Goal: Task Accomplishment & Management: Manage account settings

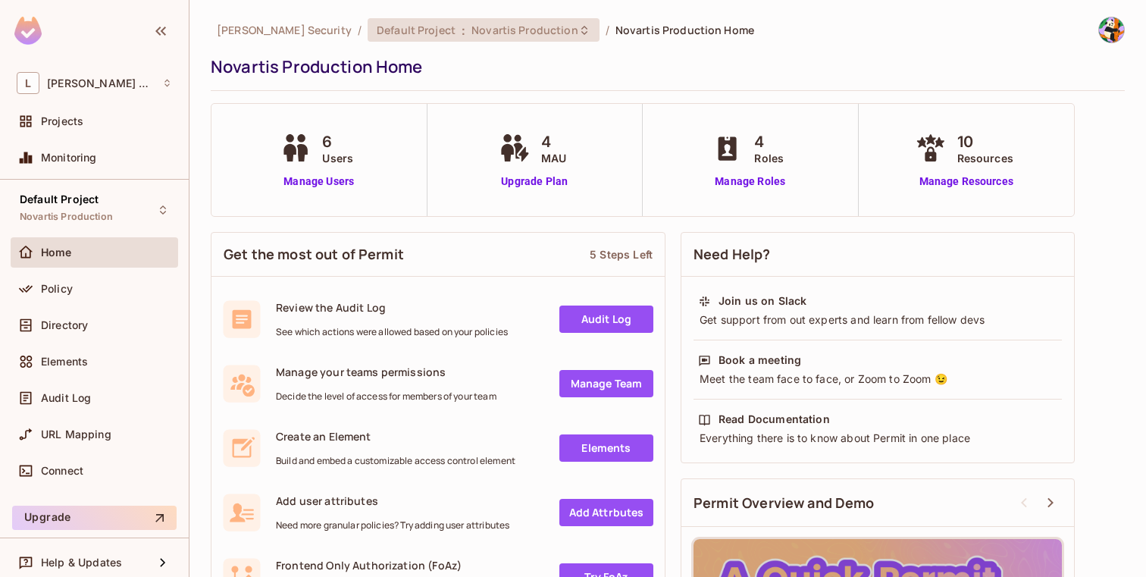
click at [432, 38] on div "Default Project : Novartis Production" at bounding box center [484, 29] width 232 height 23
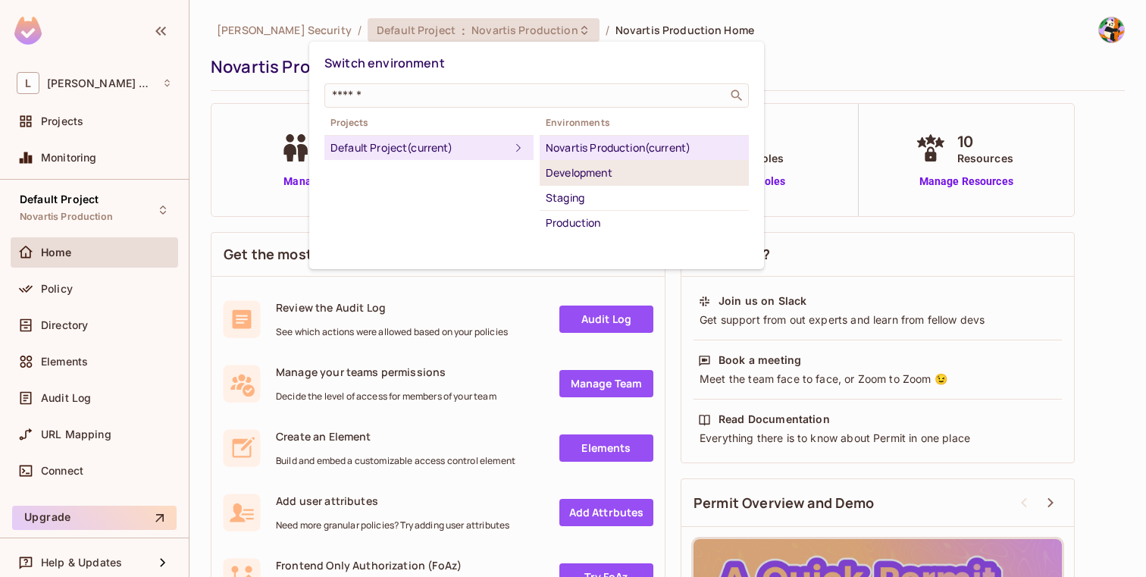
click at [580, 175] on div "Development" at bounding box center [644, 173] width 197 height 18
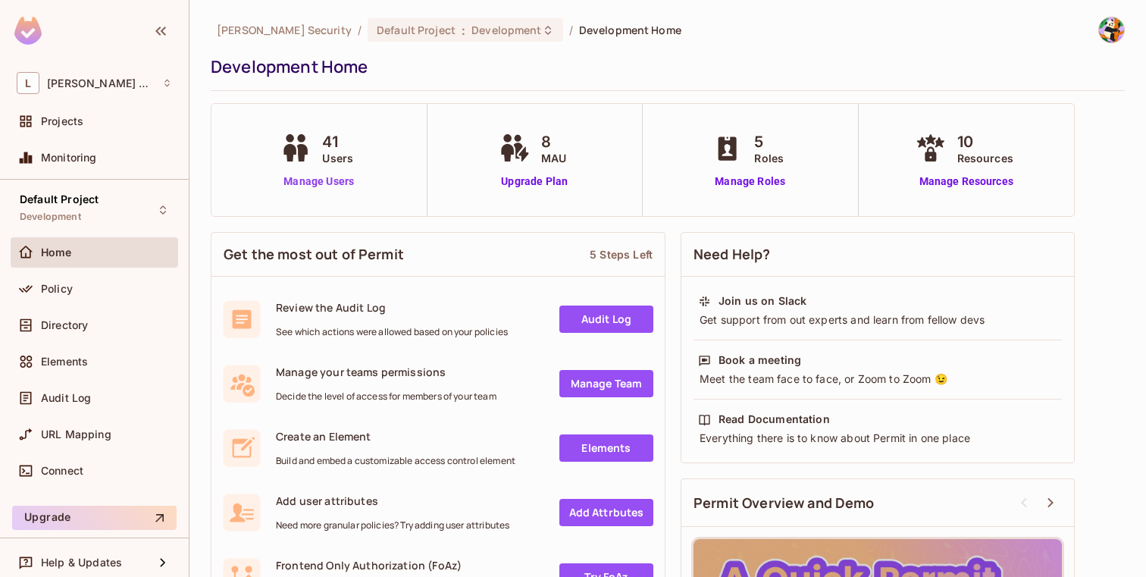
click at [339, 179] on link "Manage Users" at bounding box center [319, 182] width 84 height 16
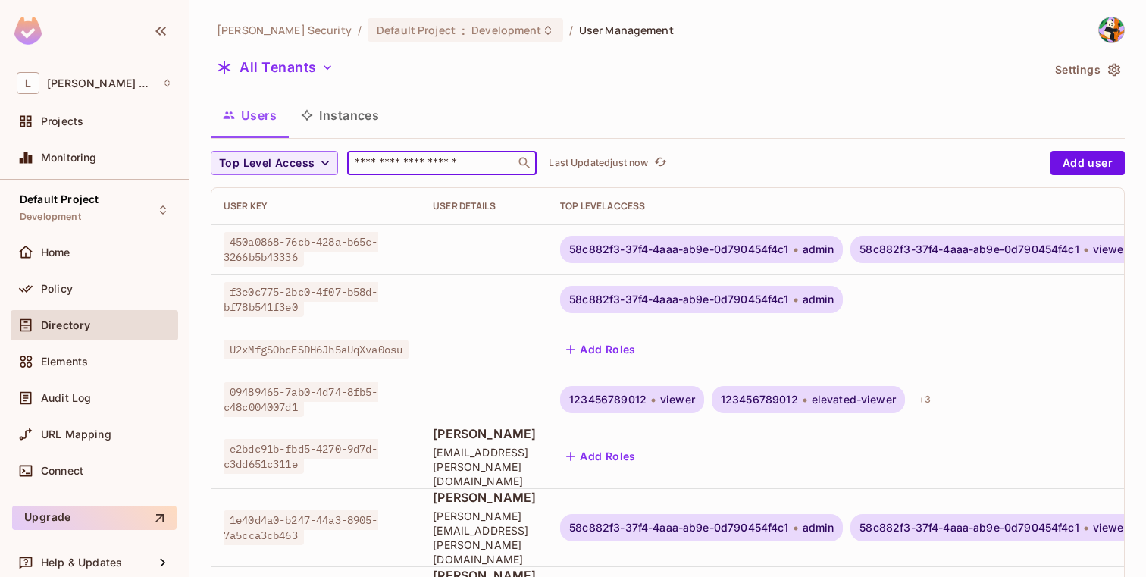
click at [402, 164] on input "text" at bounding box center [431, 162] width 159 height 15
paste input "**********"
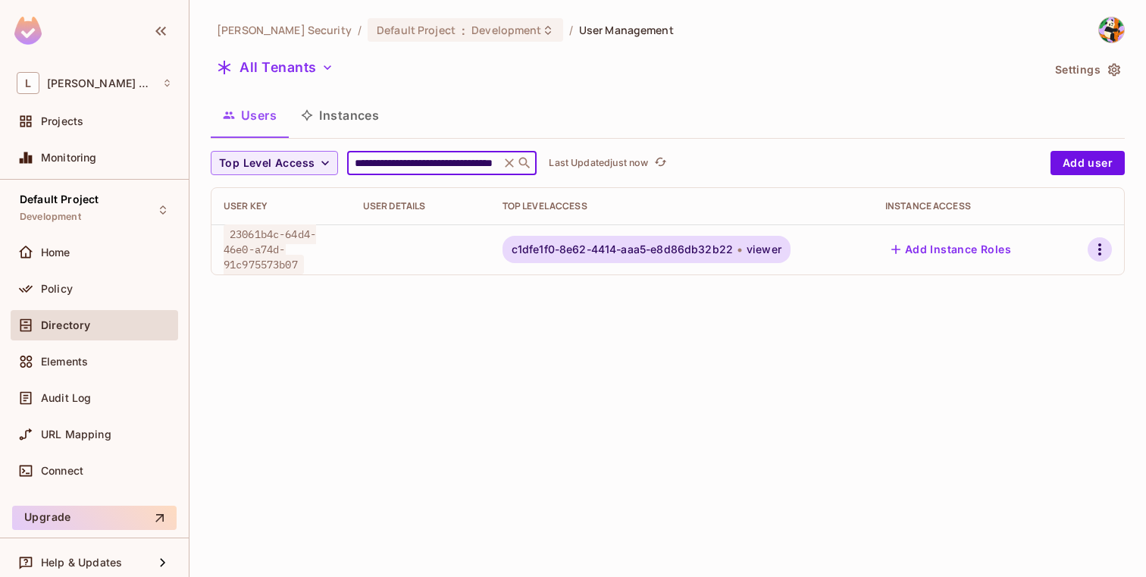
type input "**********"
click at [1103, 246] on icon "button" at bounding box center [1099, 249] width 18 height 18
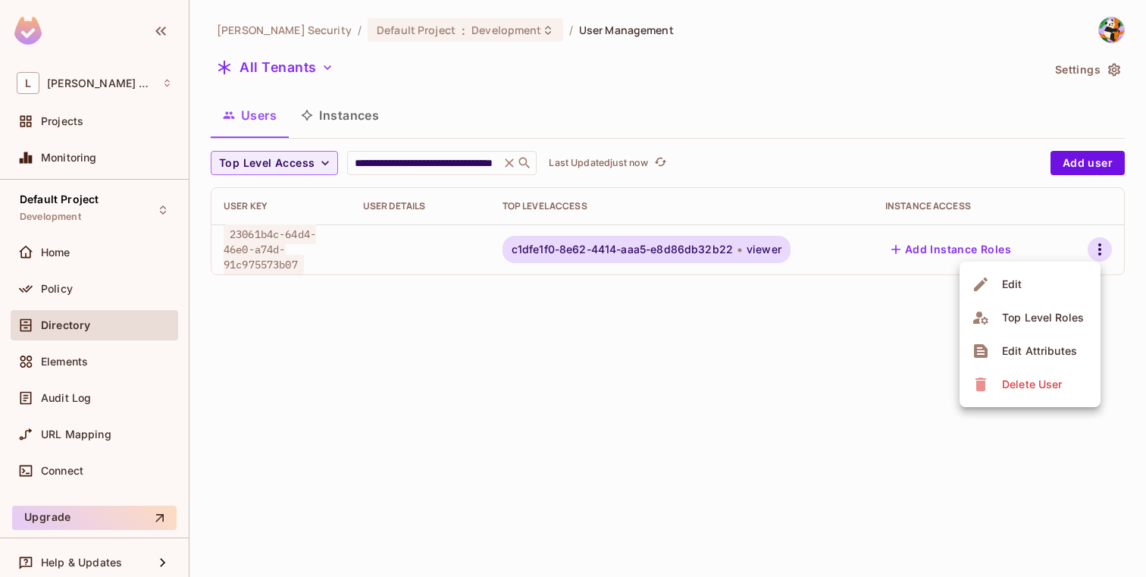
click at [1035, 290] on li "Edit" at bounding box center [1029, 283] width 141 height 33
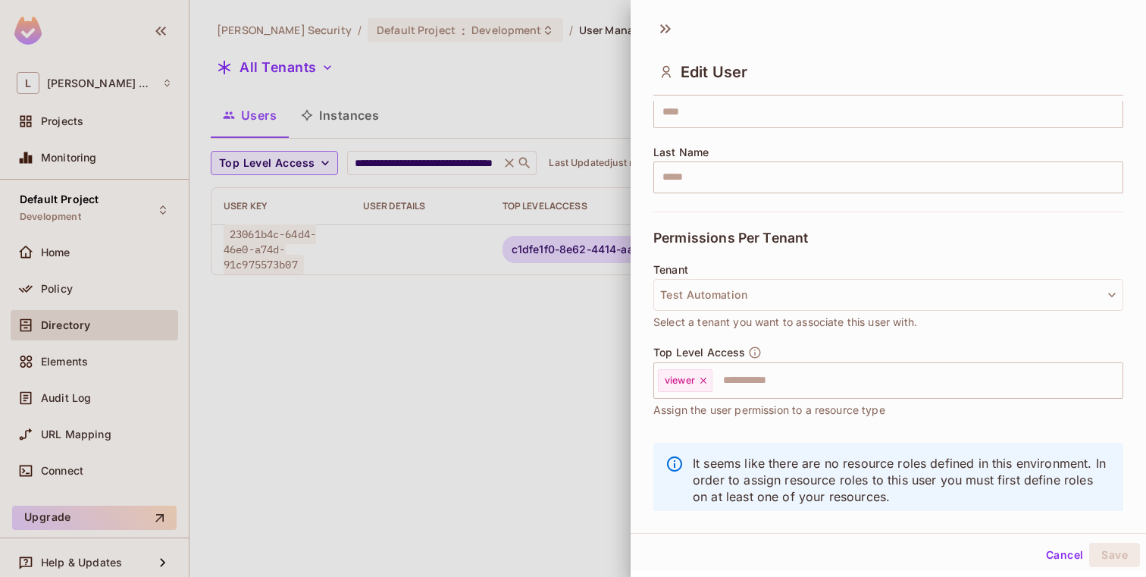
scroll to position [242, 0]
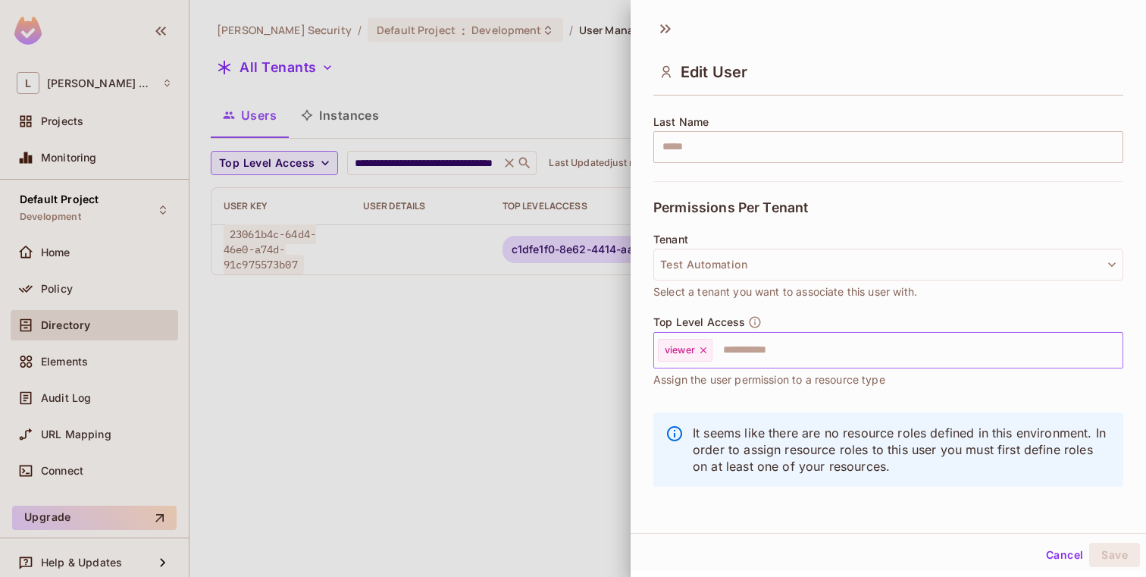
click at [862, 345] on input "text" at bounding box center [904, 350] width 380 height 30
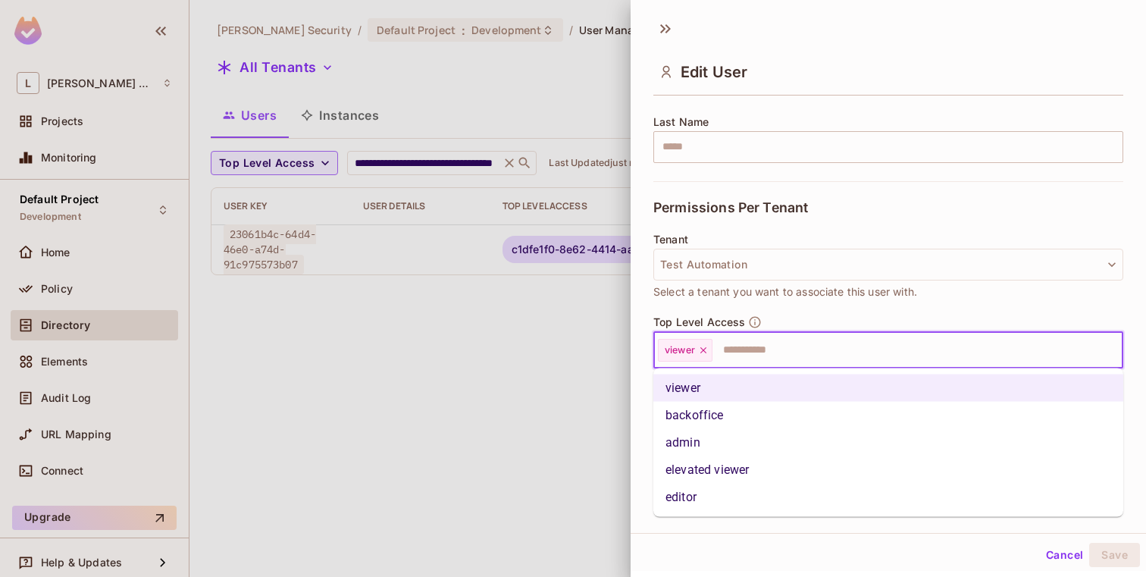
click at [814, 405] on li "backoffice" at bounding box center [888, 415] width 470 height 27
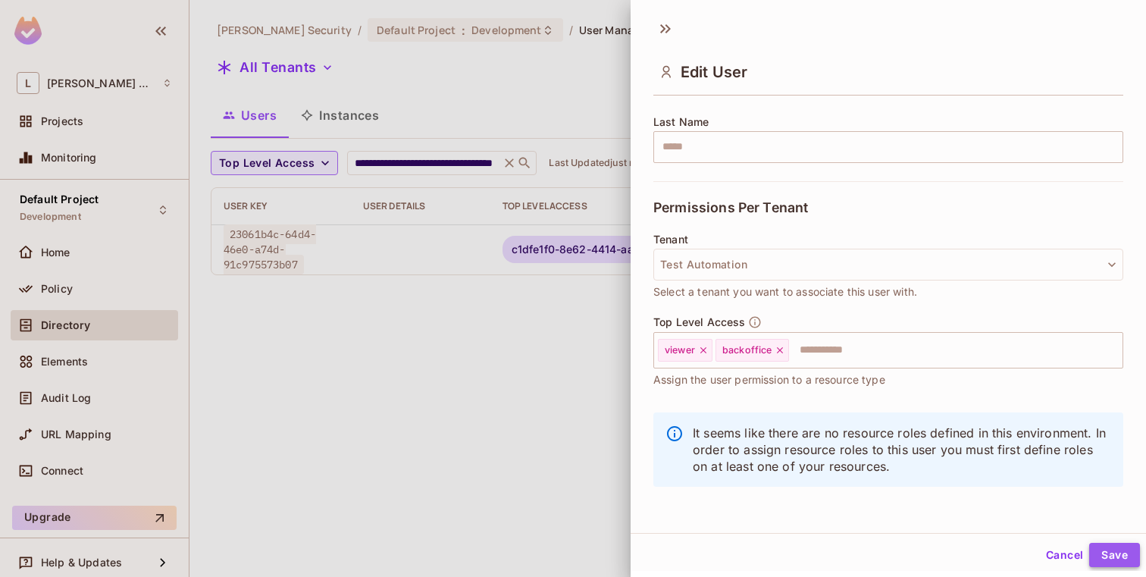
click at [1118, 558] on button "Save" at bounding box center [1114, 555] width 51 height 24
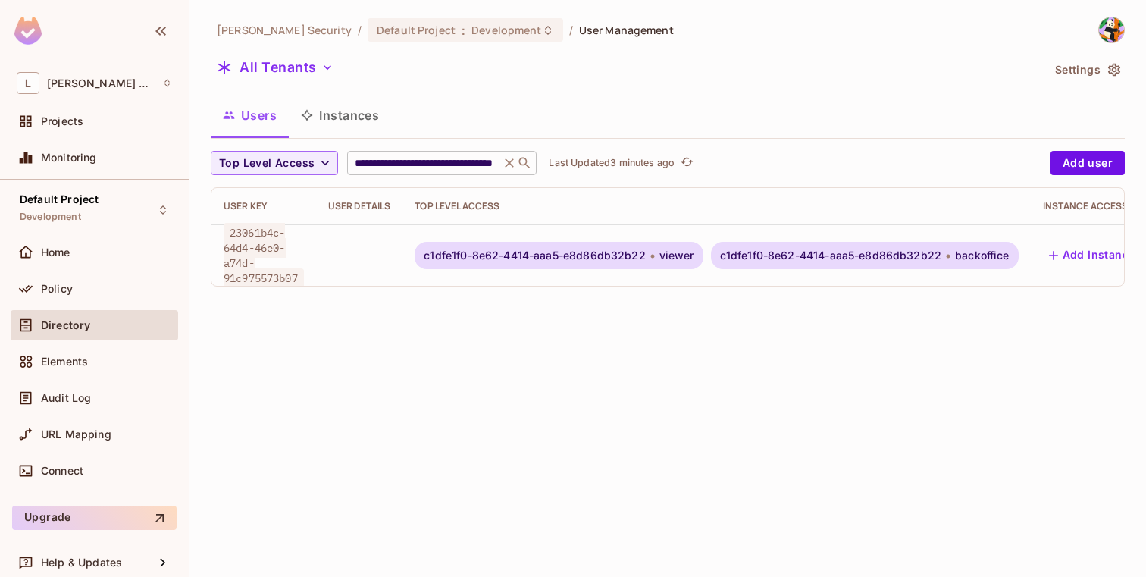
click at [465, 163] on input "**********" at bounding box center [424, 162] width 144 height 15
paste input "text"
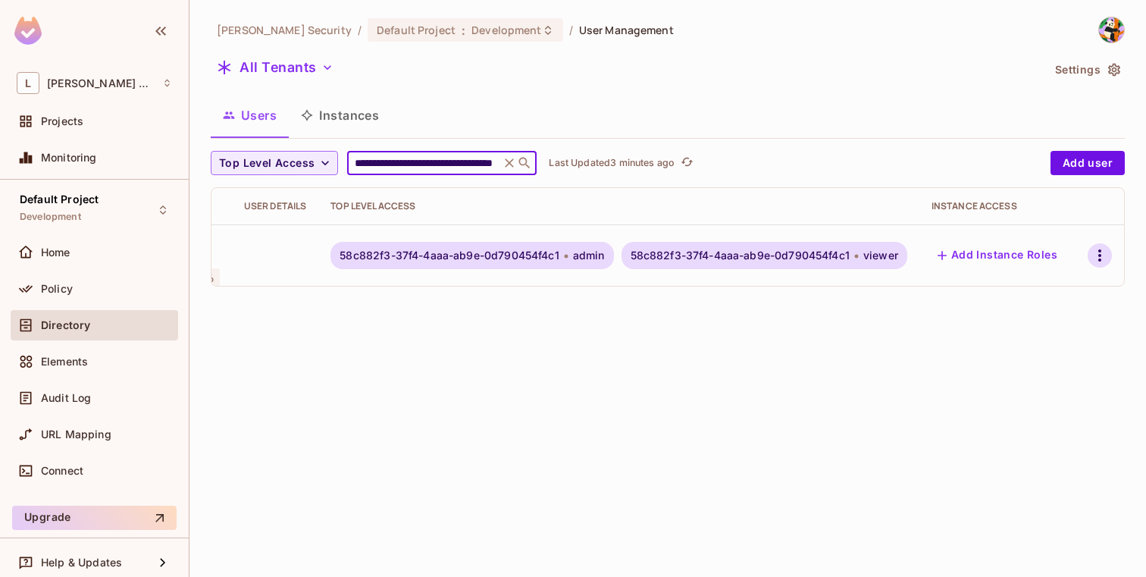
type input "**********"
click at [1103, 255] on icon "button" at bounding box center [1099, 255] width 18 height 18
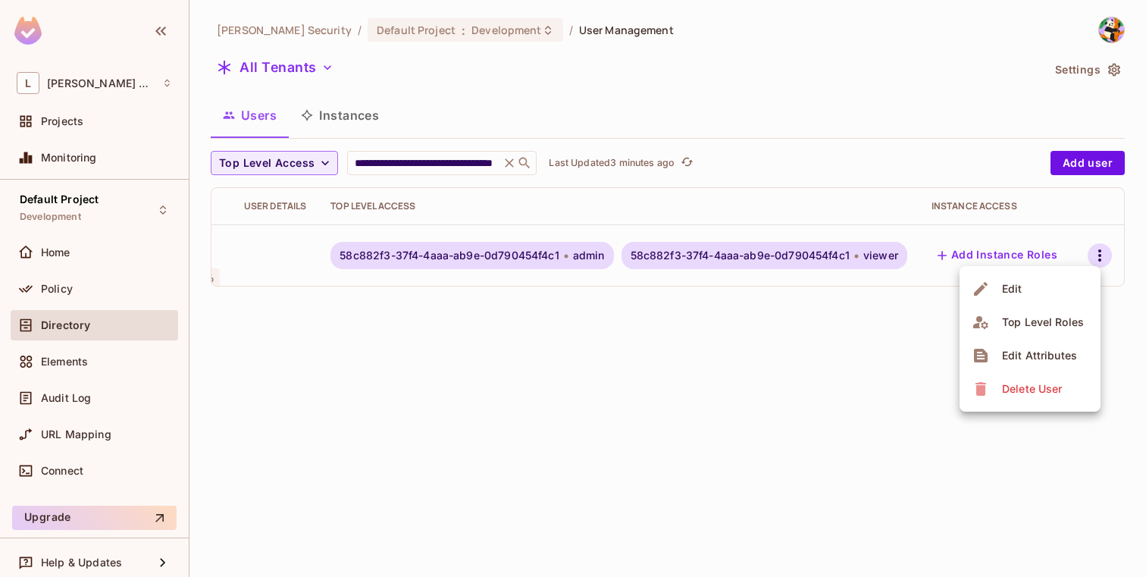
click at [1034, 291] on li "Edit" at bounding box center [1029, 288] width 141 height 33
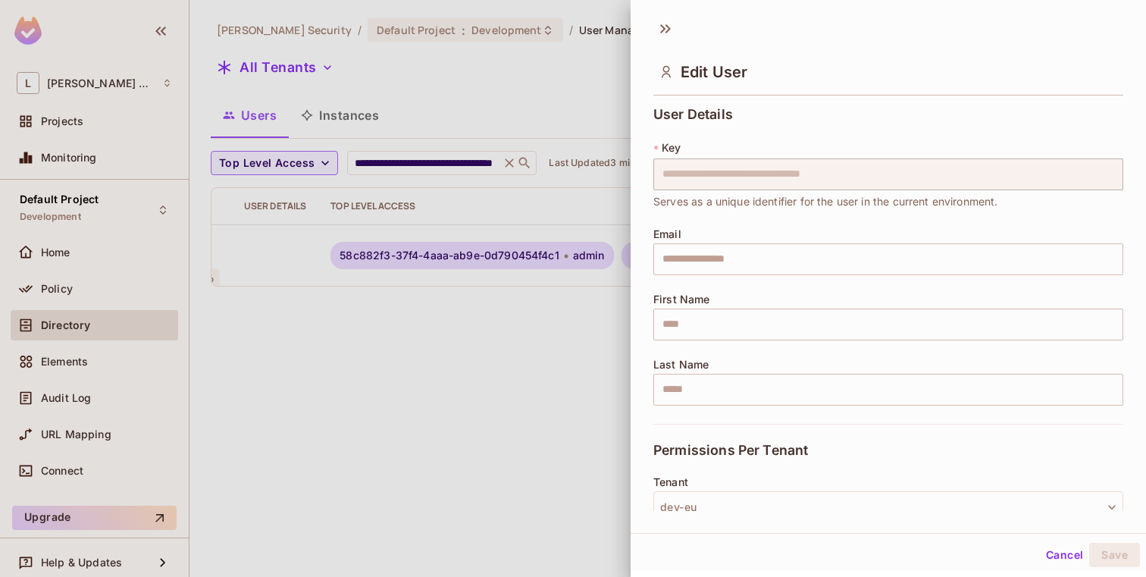
scroll to position [242, 0]
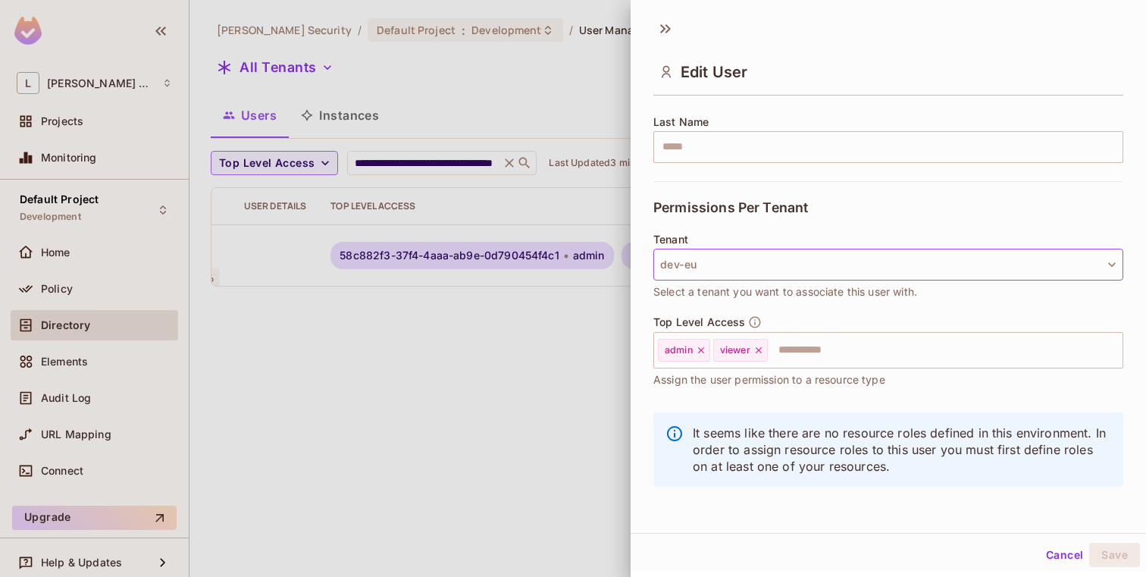
click at [884, 258] on button "dev-eu" at bounding box center [888, 265] width 470 height 32
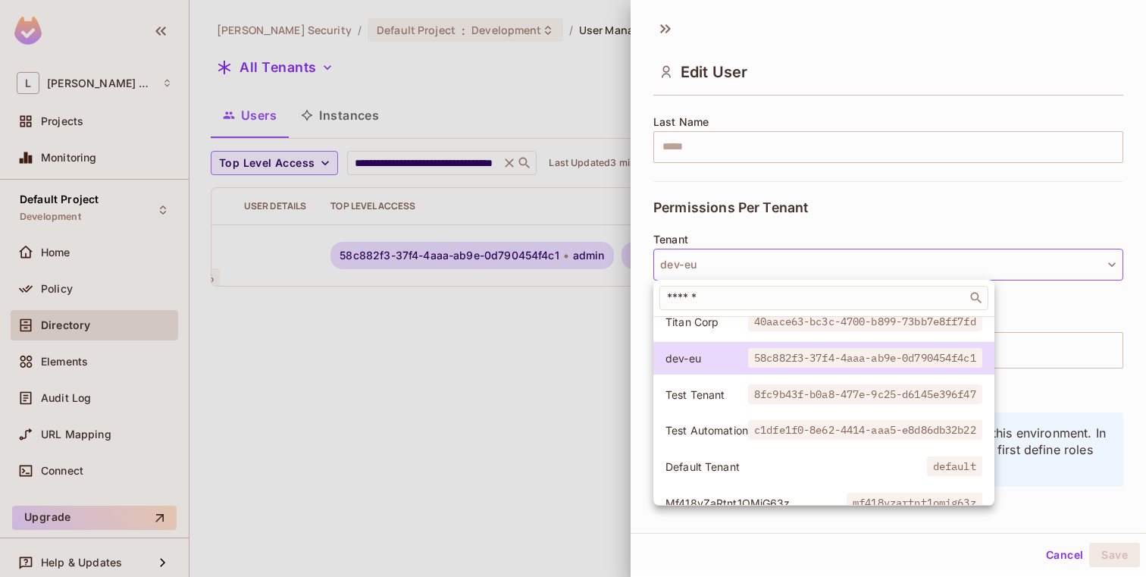
scroll to position [102, 0]
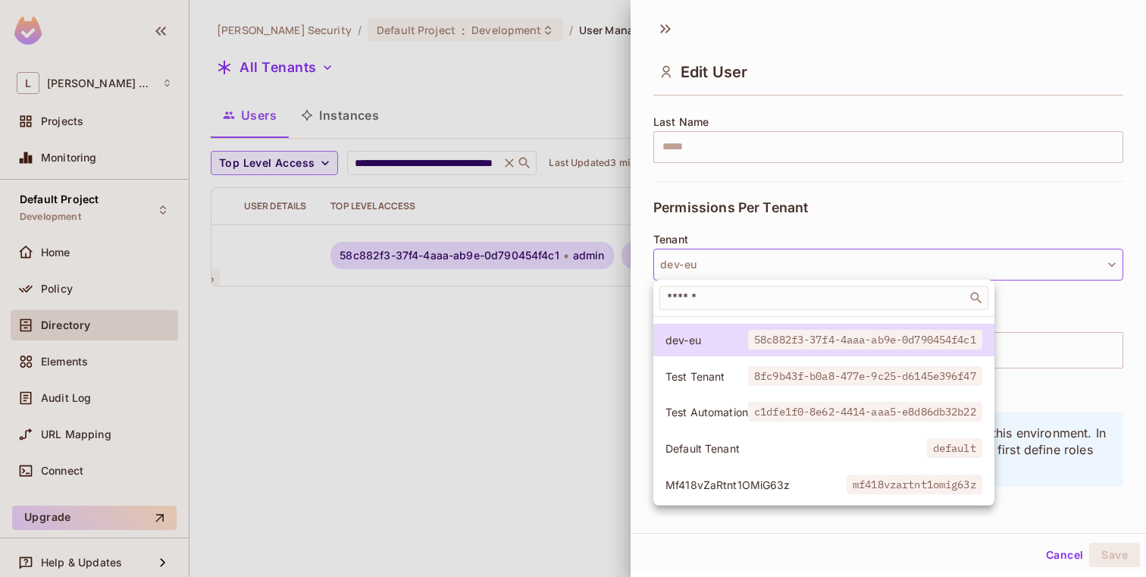
click at [739, 410] on span "Test Automation" at bounding box center [706, 412] width 83 height 14
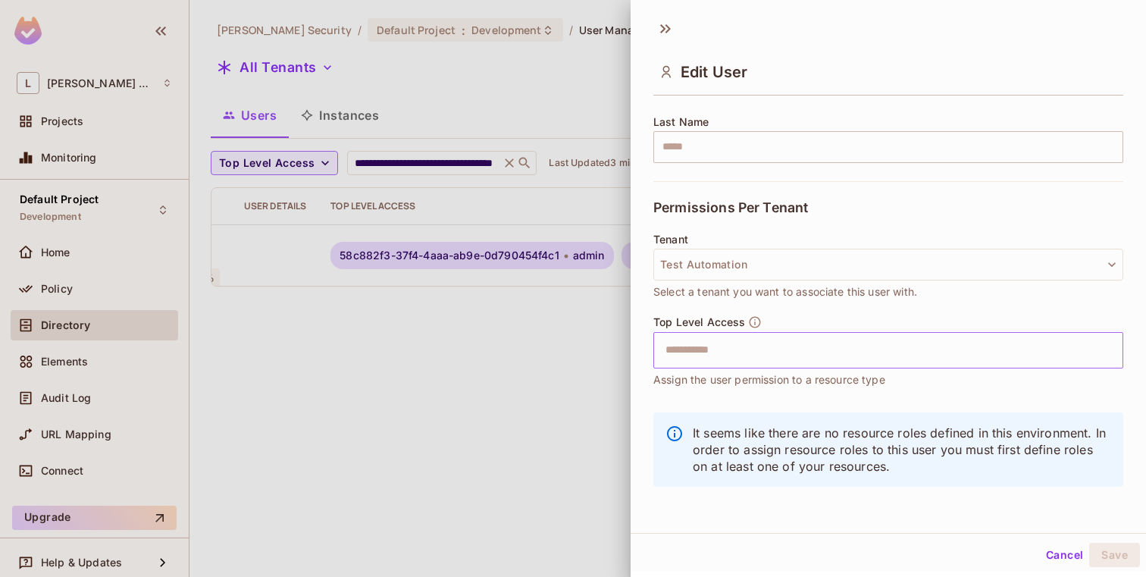
click at [772, 345] on input "text" at bounding box center [874, 350] width 437 height 30
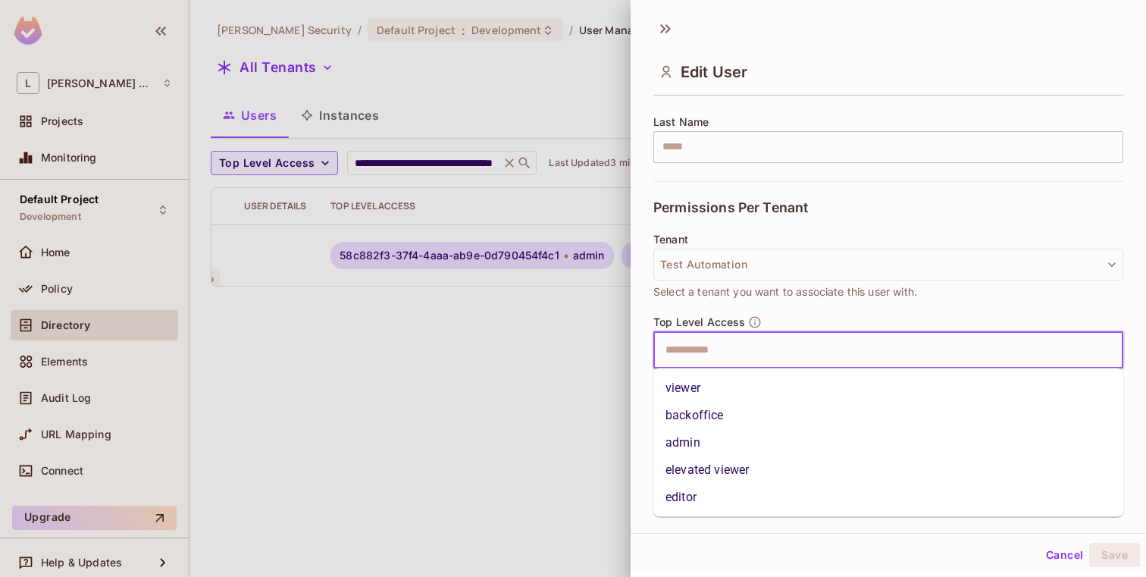
click at [749, 405] on li "backoffice" at bounding box center [888, 415] width 470 height 27
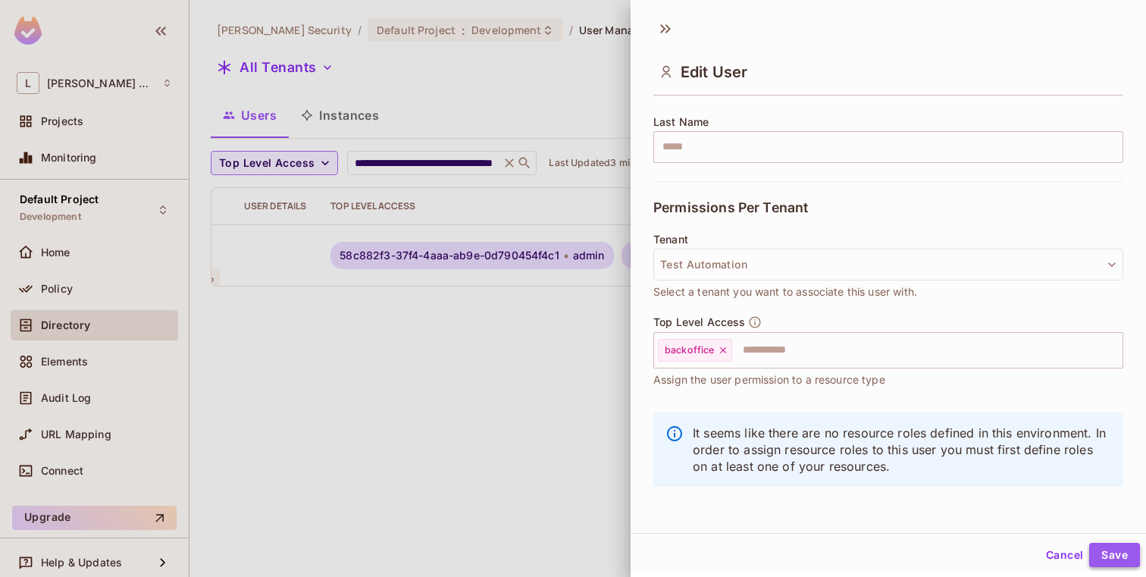
click at [1112, 558] on button "Save" at bounding box center [1114, 555] width 51 height 24
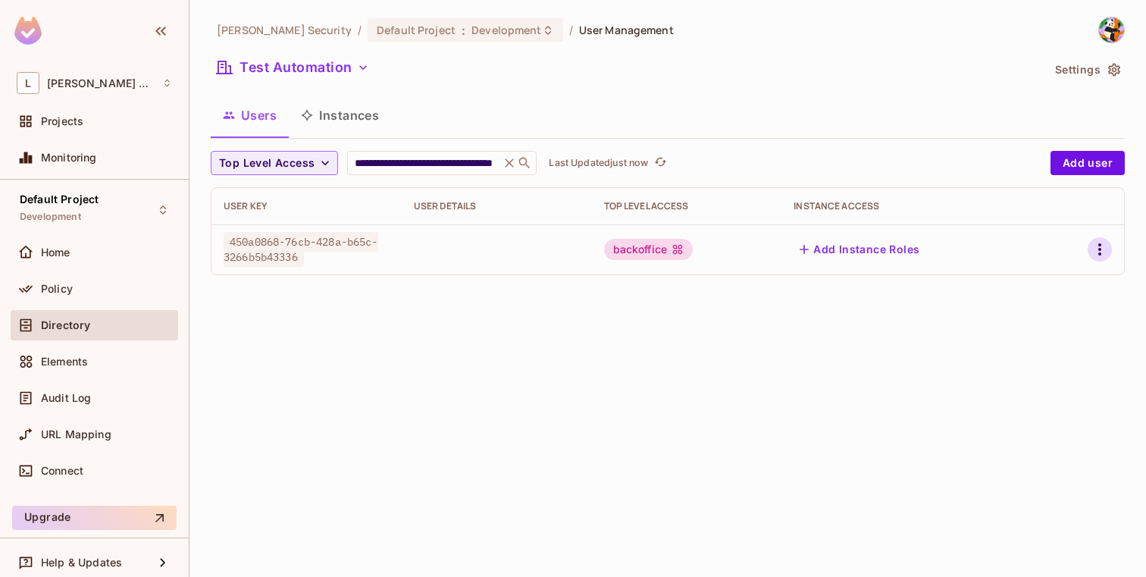
click at [1096, 258] on icon "button" at bounding box center [1099, 249] width 18 height 18
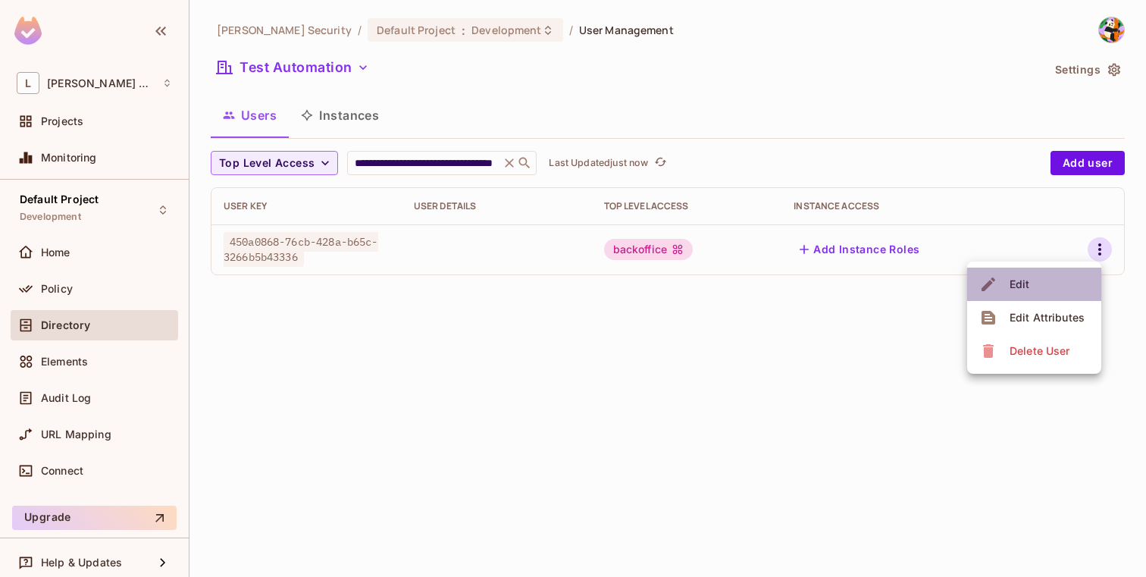
click at [1048, 281] on li "Edit" at bounding box center [1034, 283] width 134 height 33
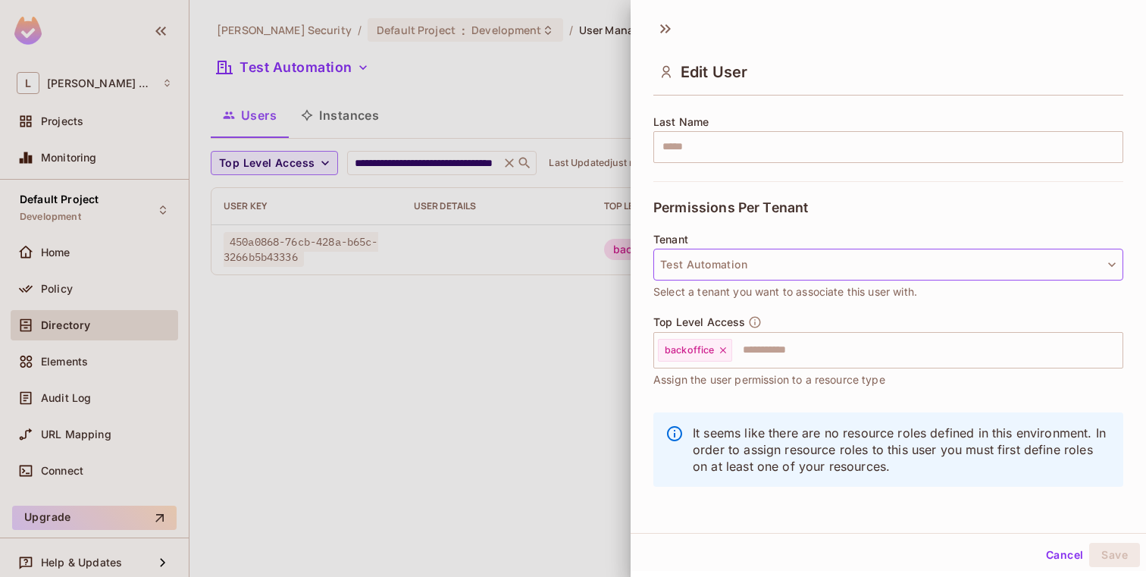
scroll to position [2, 0]
click at [890, 265] on button "Test Automation" at bounding box center [888, 262] width 470 height 32
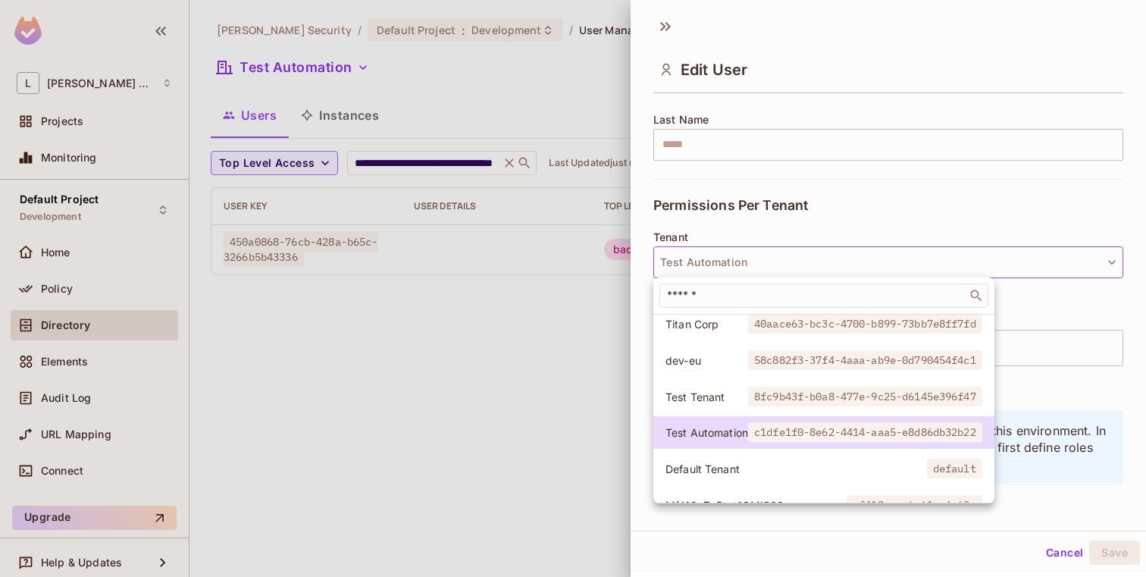
scroll to position [102, 0]
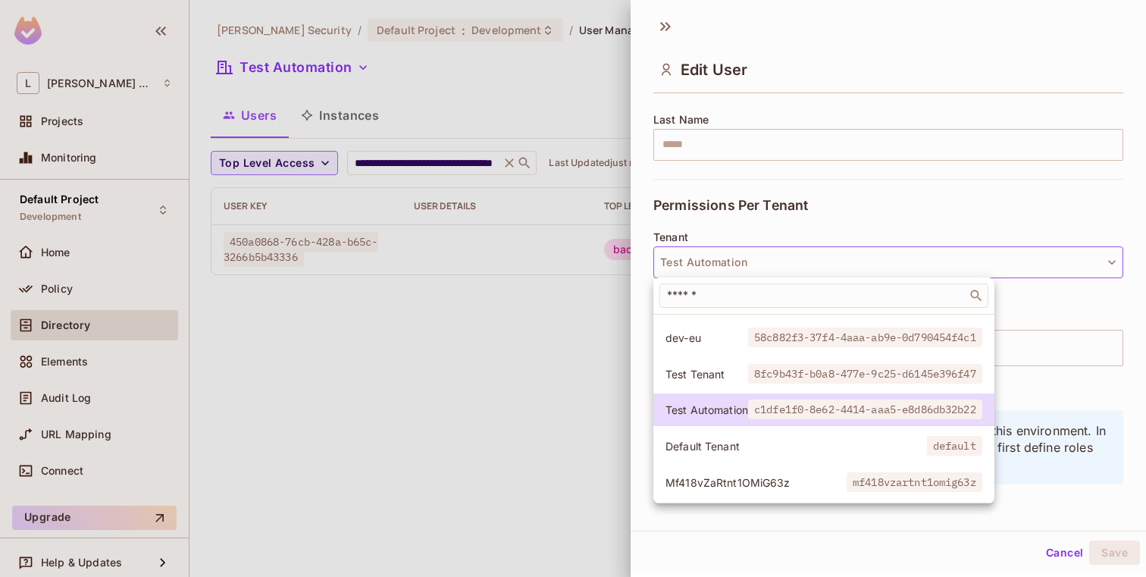
click at [1074, 555] on div at bounding box center [573, 288] width 1146 height 577
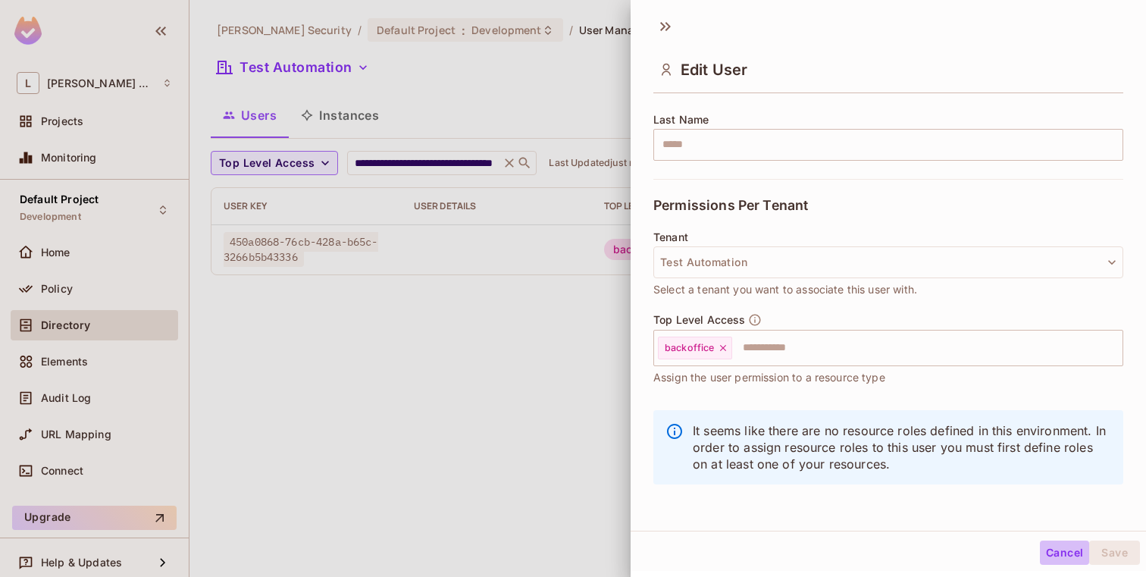
click at [1066, 546] on button "Cancel" at bounding box center [1064, 552] width 49 height 24
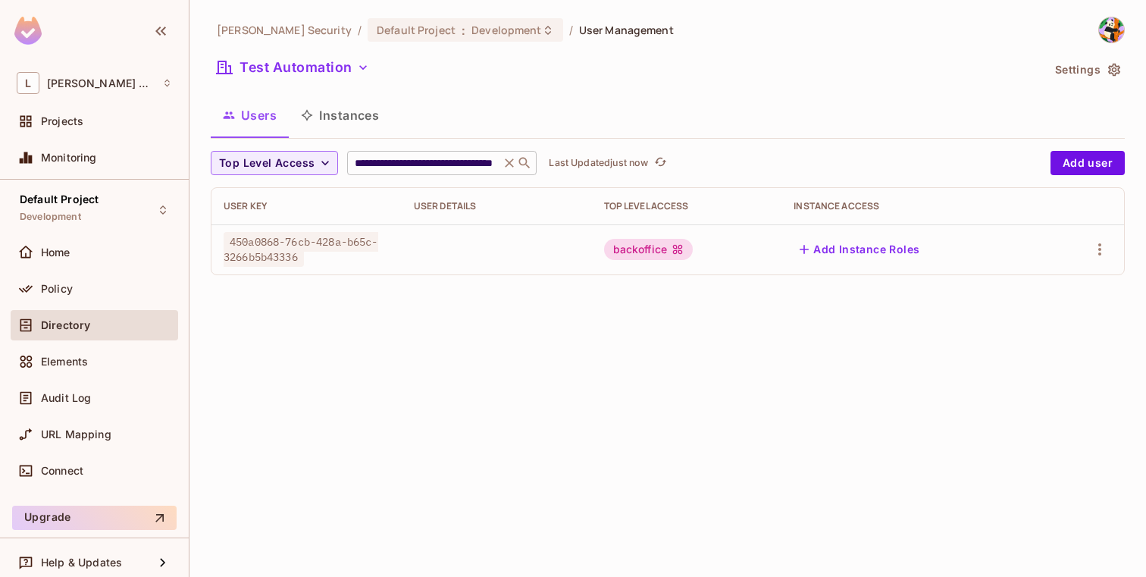
click at [508, 167] on icon at bounding box center [509, 162] width 15 height 15
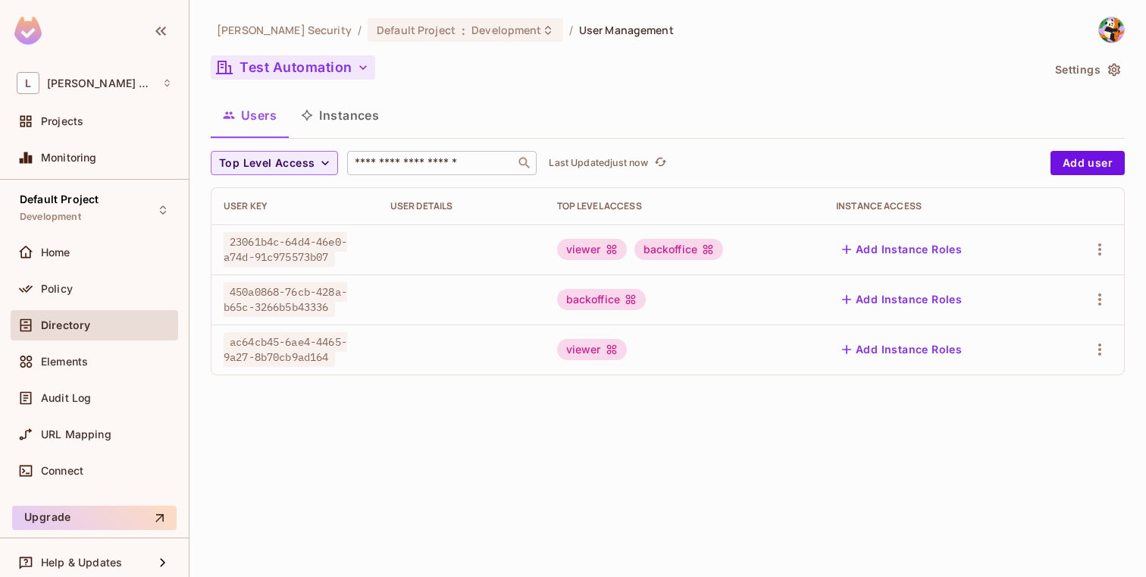
click at [336, 74] on button "Test Automation" at bounding box center [293, 67] width 164 height 24
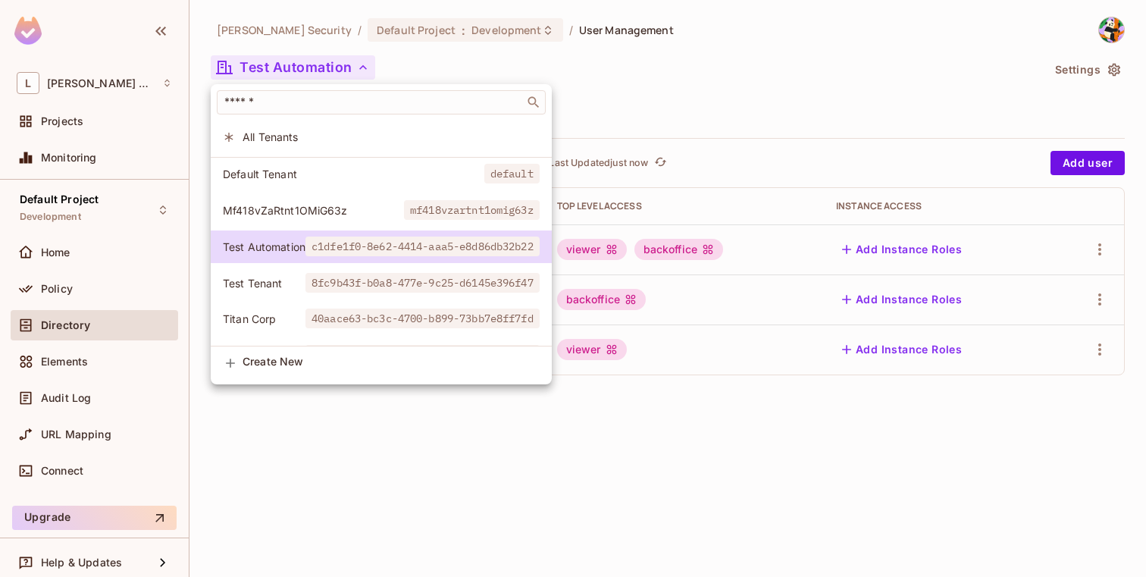
click at [507, 63] on div at bounding box center [573, 288] width 1146 height 577
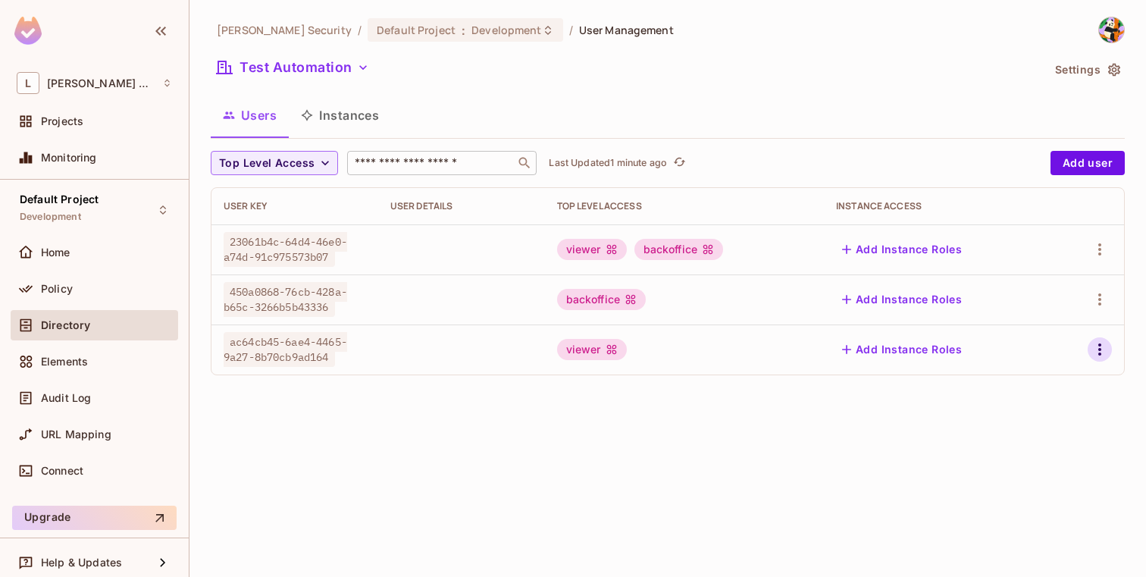
click at [1097, 352] on icon "button" at bounding box center [1099, 349] width 18 height 18
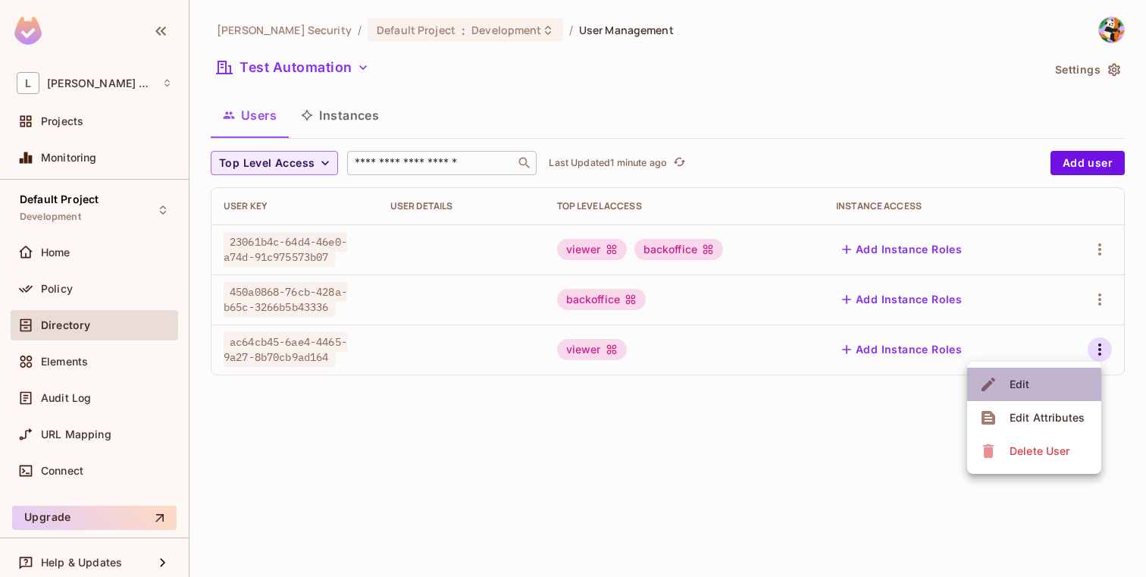
click at [1039, 388] on li "Edit" at bounding box center [1034, 384] width 134 height 33
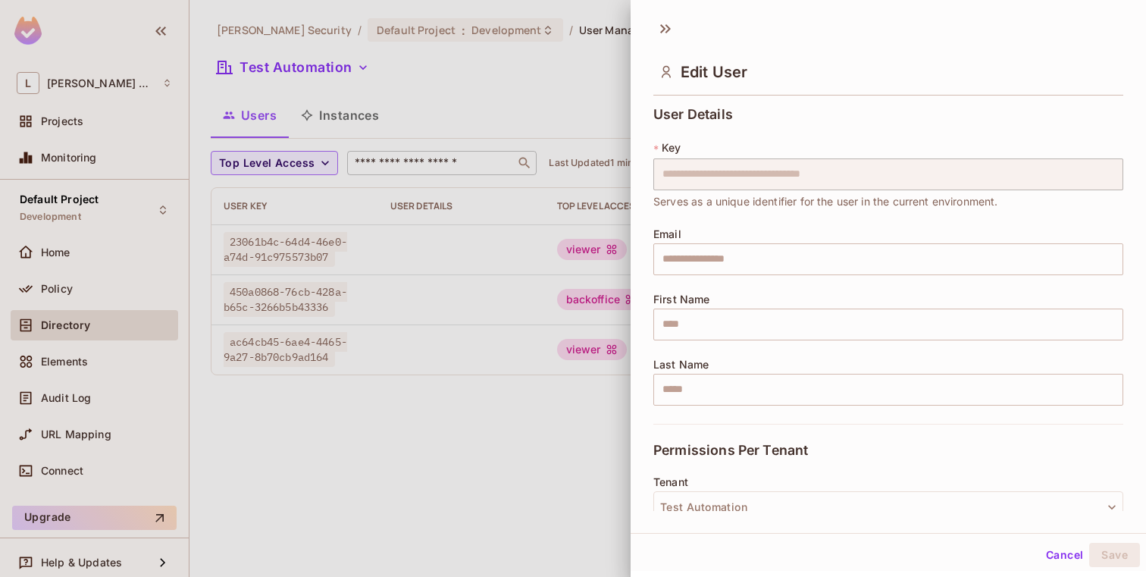
scroll to position [242, 0]
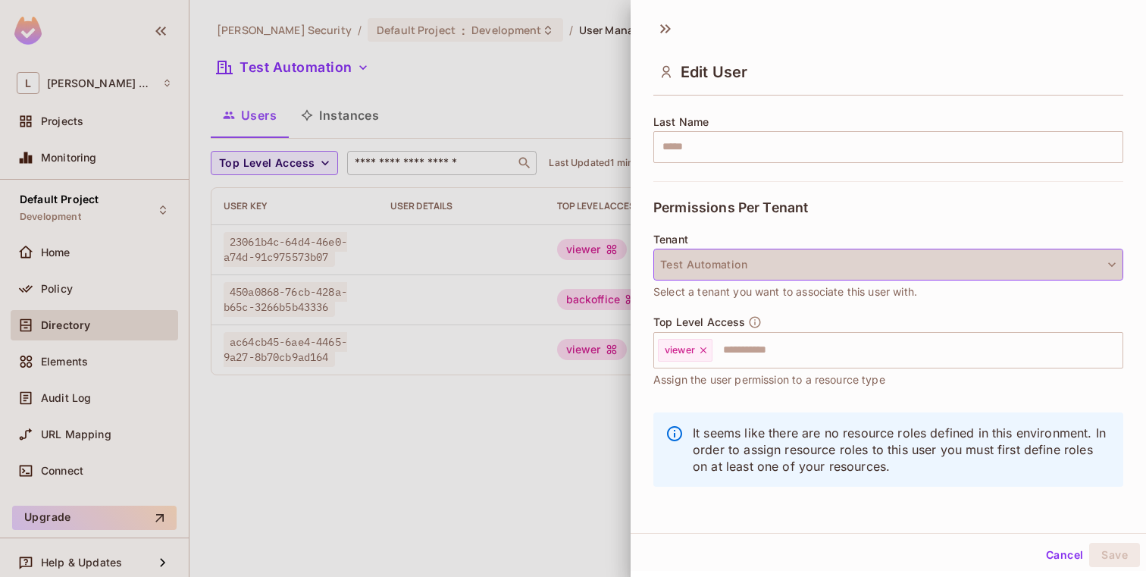
click at [767, 274] on button "Test Automation" at bounding box center [888, 265] width 470 height 32
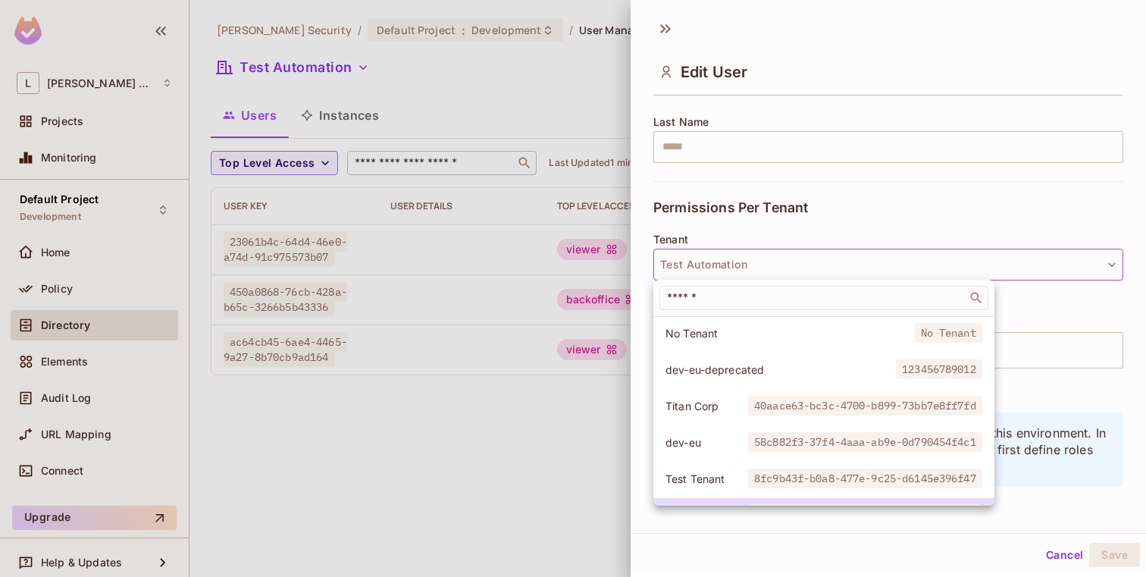
click at [851, 212] on div at bounding box center [573, 288] width 1146 height 577
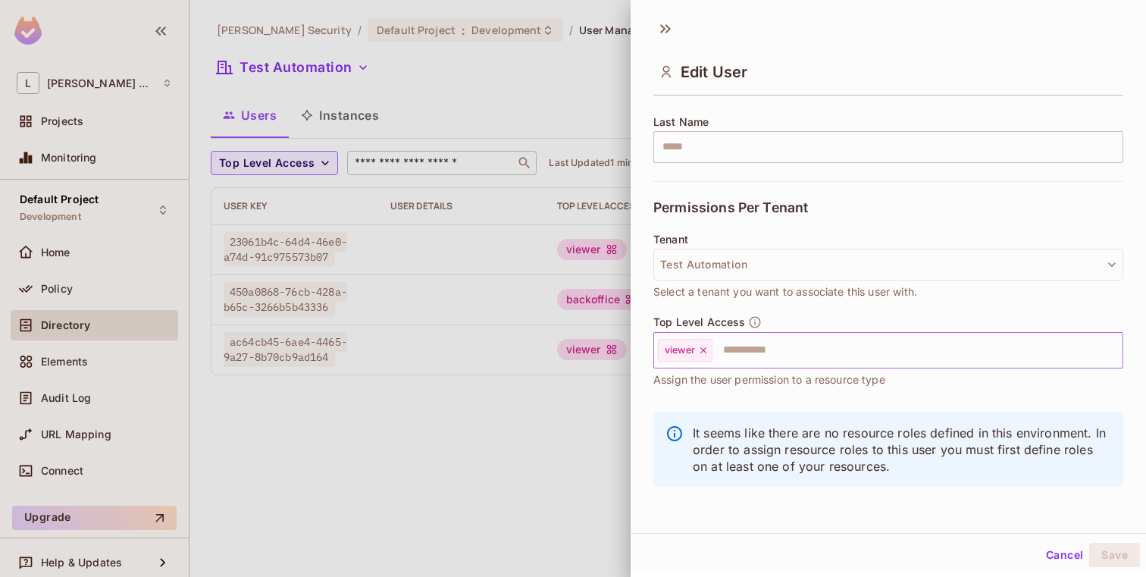
click at [781, 339] on input "text" at bounding box center [904, 350] width 380 height 30
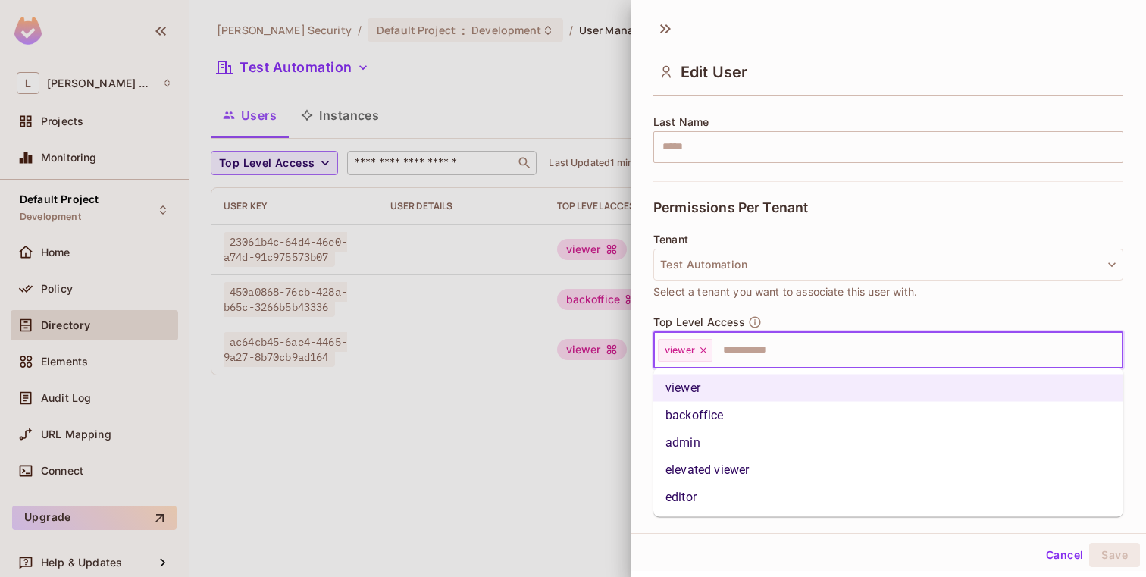
click at [724, 414] on li "backoffice" at bounding box center [888, 415] width 470 height 27
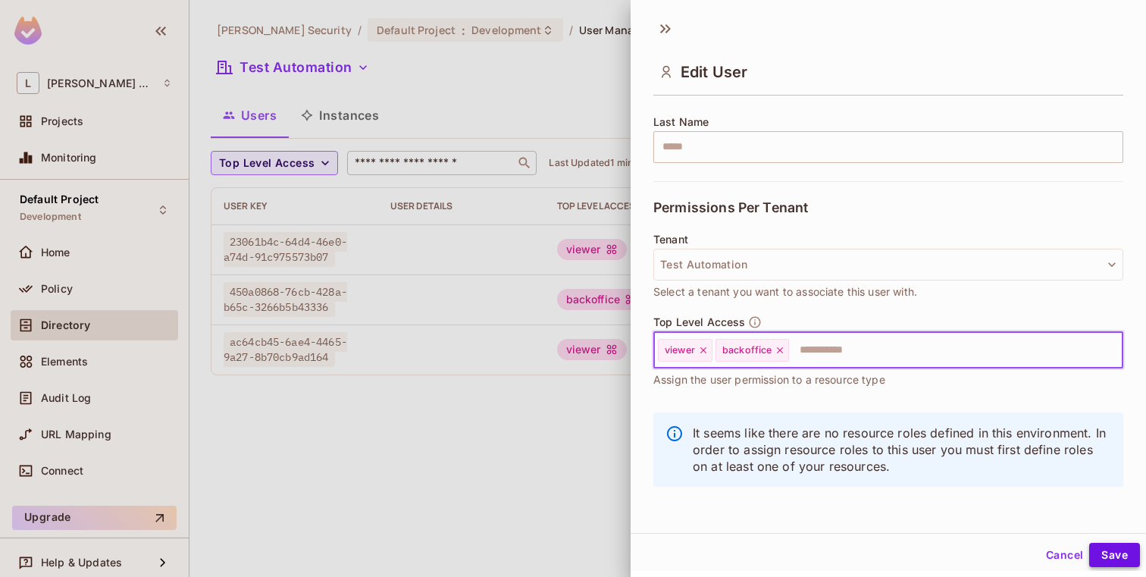
click at [1115, 550] on button "Save" at bounding box center [1114, 555] width 51 height 24
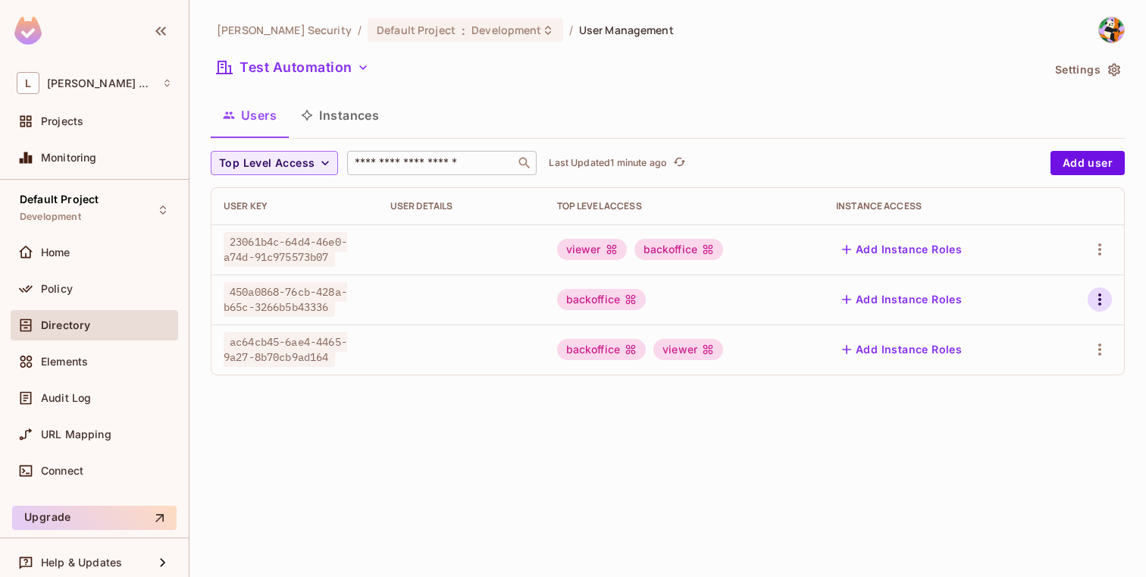
click at [1094, 299] on icon "button" at bounding box center [1099, 299] width 18 height 18
click at [1035, 329] on li "Edit" at bounding box center [1034, 333] width 134 height 33
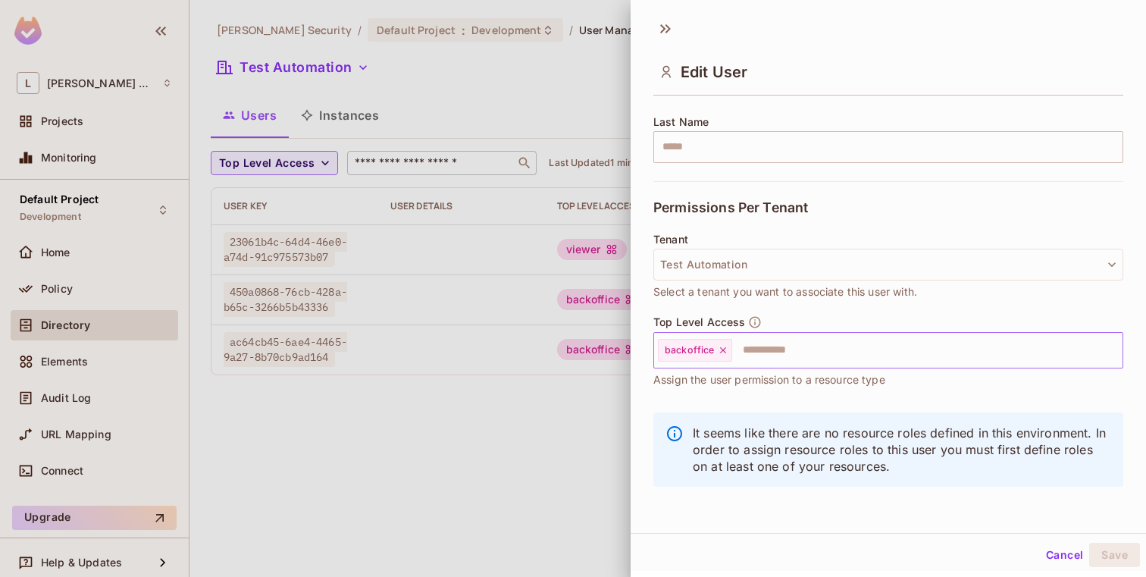
click at [814, 342] on input "text" at bounding box center [914, 350] width 360 height 30
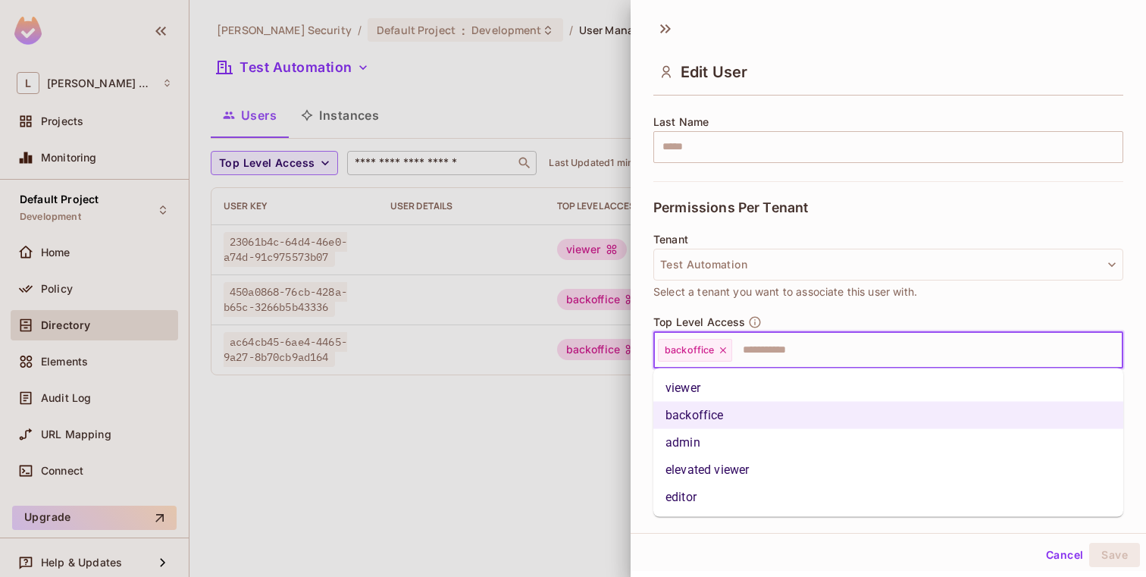
click at [723, 353] on icon at bounding box center [723, 350] width 11 height 11
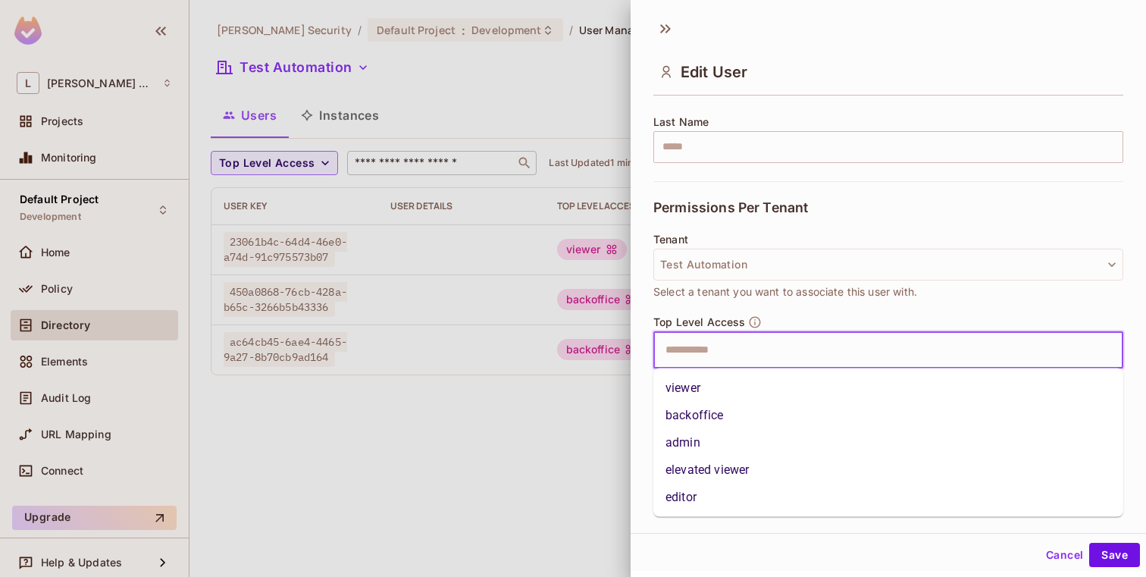
click at [709, 392] on li "viewer" at bounding box center [888, 387] width 470 height 27
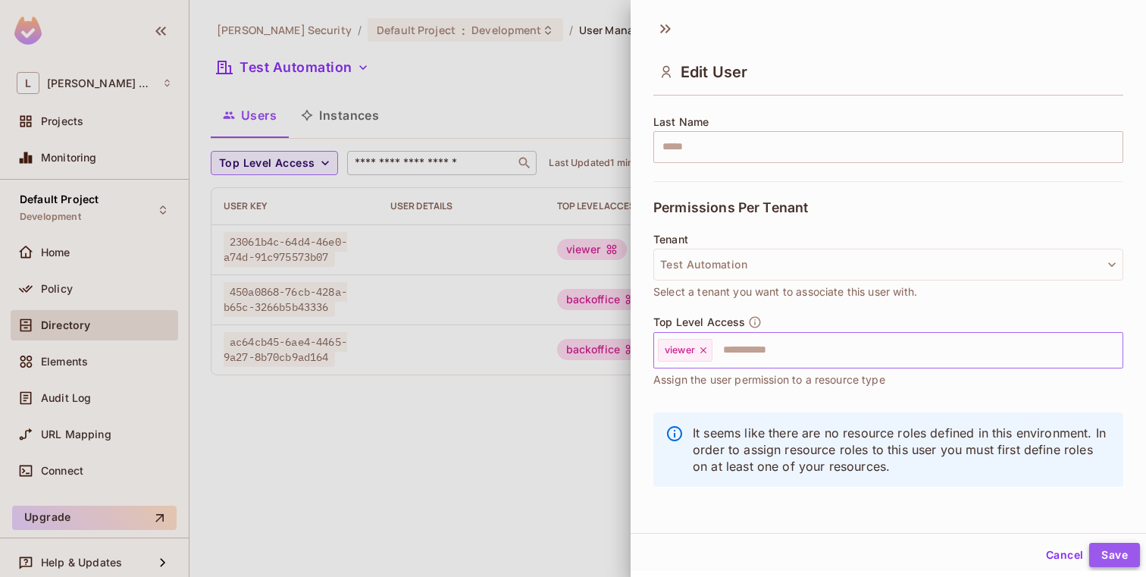
click at [1114, 552] on button "Save" at bounding box center [1114, 555] width 51 height 24
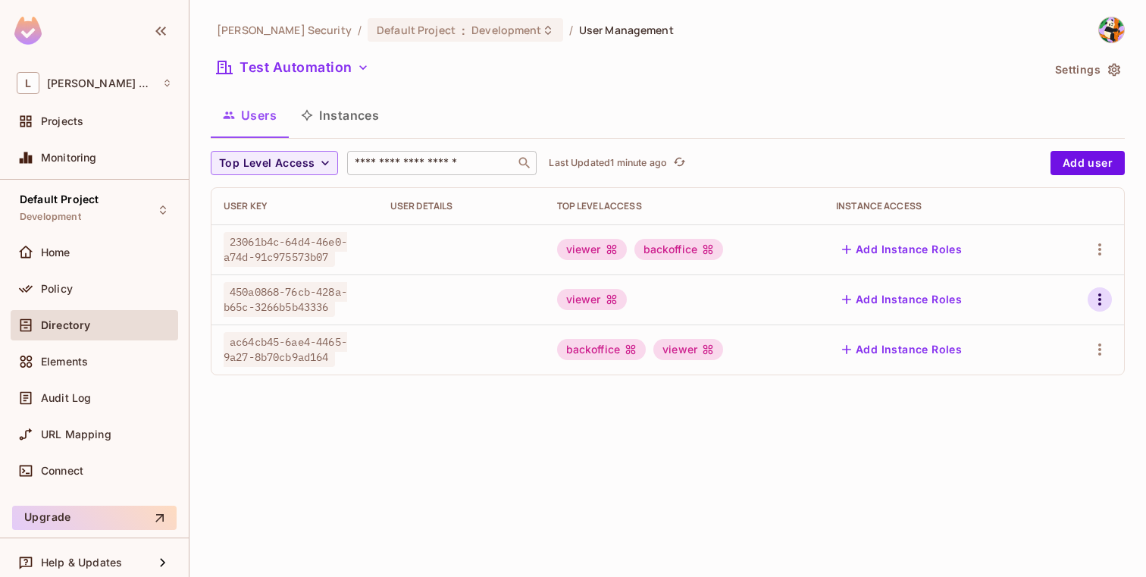
click at [1100, 292] on icon "button" at bounding box center [1099, 299] width 18 height 18
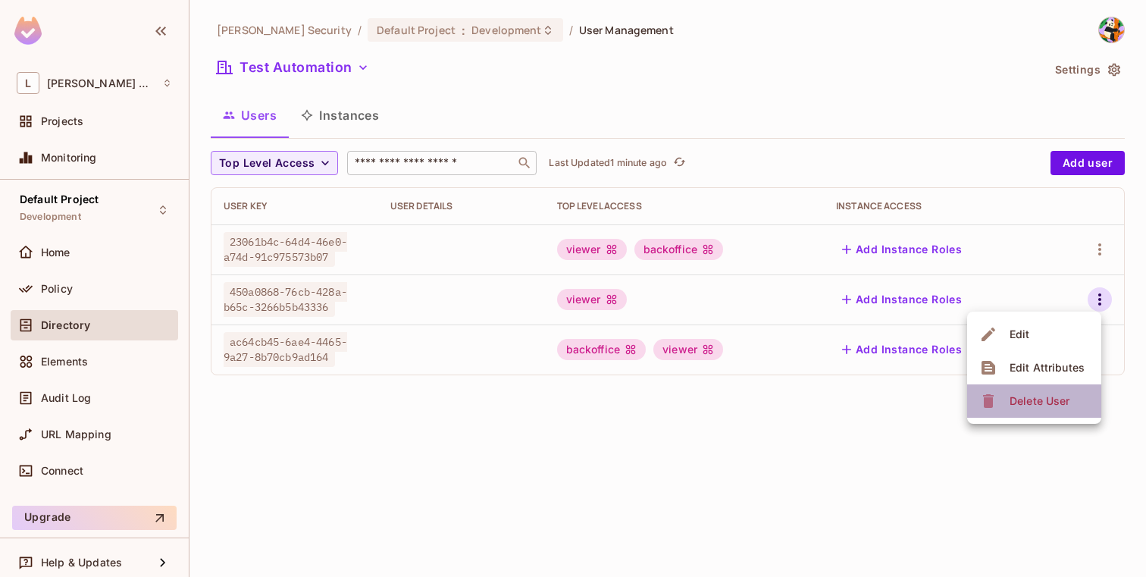
click at [1060, 403] on div "Delete User" at bounding box center [1039, 400] width 60 height 15
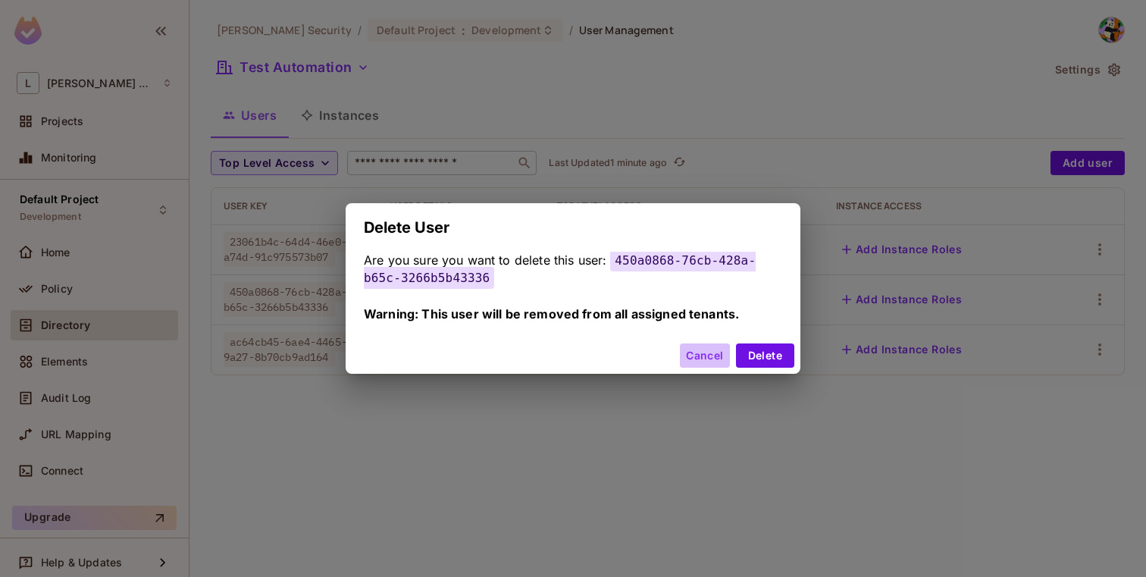
click at [695, 352] on button "Cancel" at bounding box center [704, 355] width 49 height 24
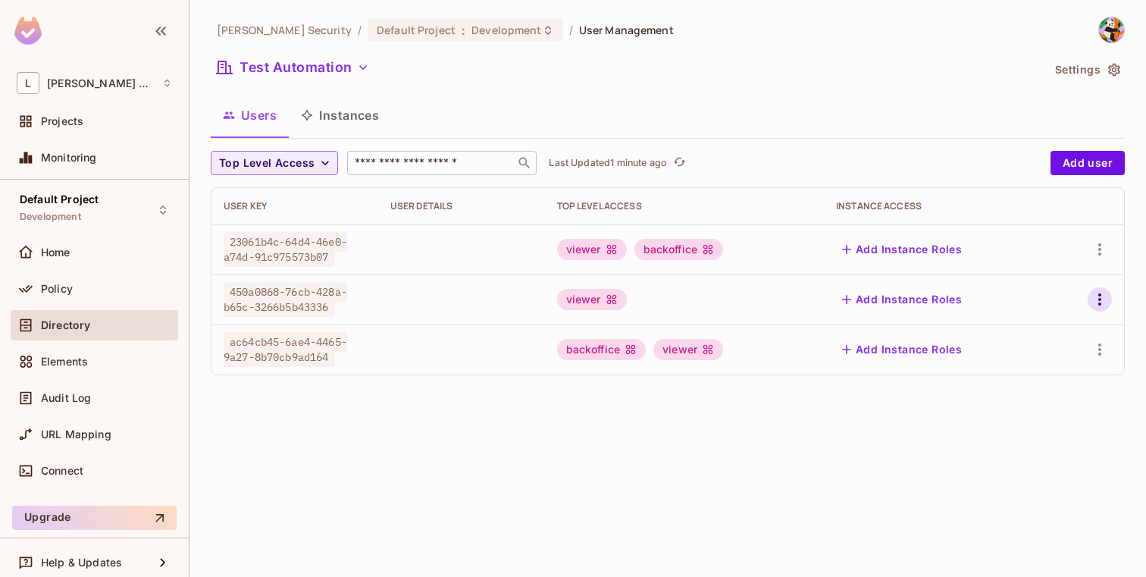
click at [1097, 296] on icon "button" at bounding box center [1099, 299] width 18 height 18
click at [992, 405] on icon at bounding box center [988, 401] width 11 height 14
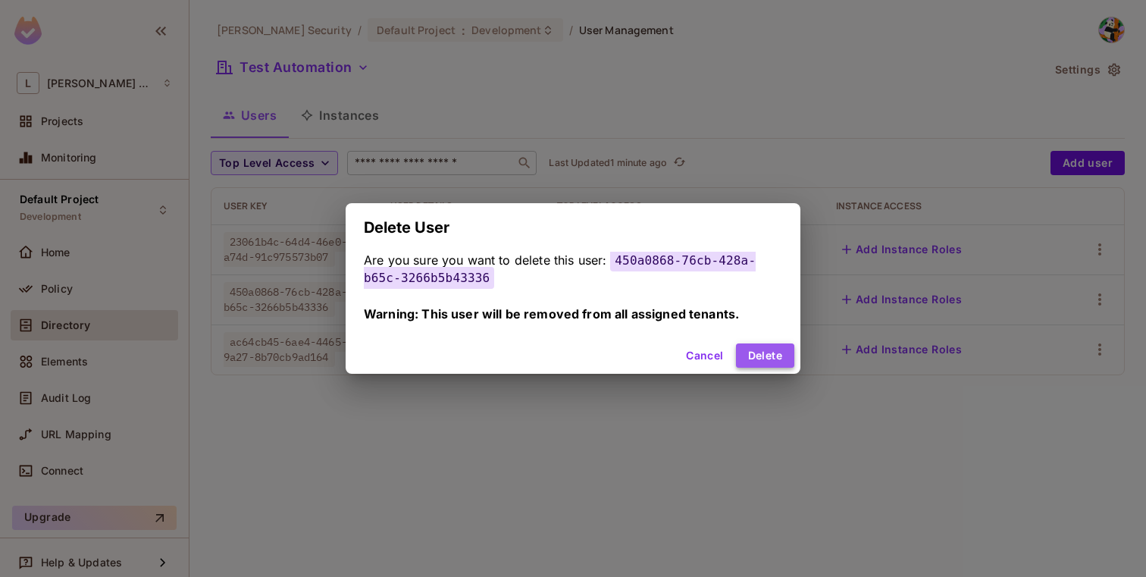
click at [789, 361] on button "Delete" at bounding box center [765, 355] width 58 height 24
